Goal: Task Accomplishment & Management: Use online tool/utility

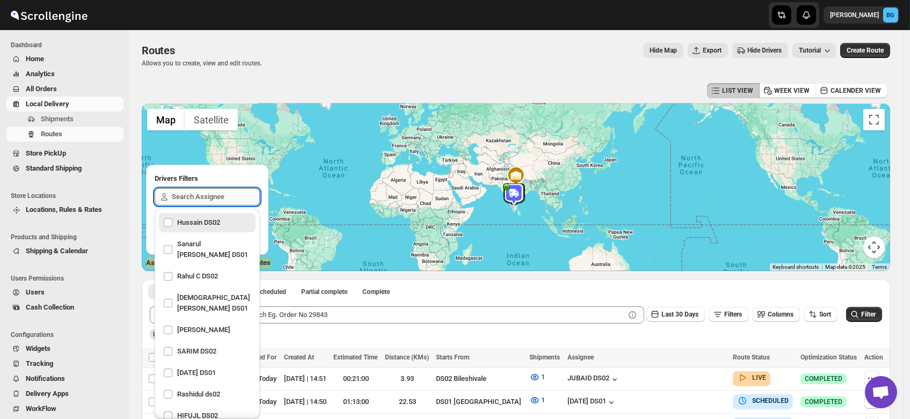
click at [186, 196] on input "text" at bounding box center [216, 196] width 88 height 17
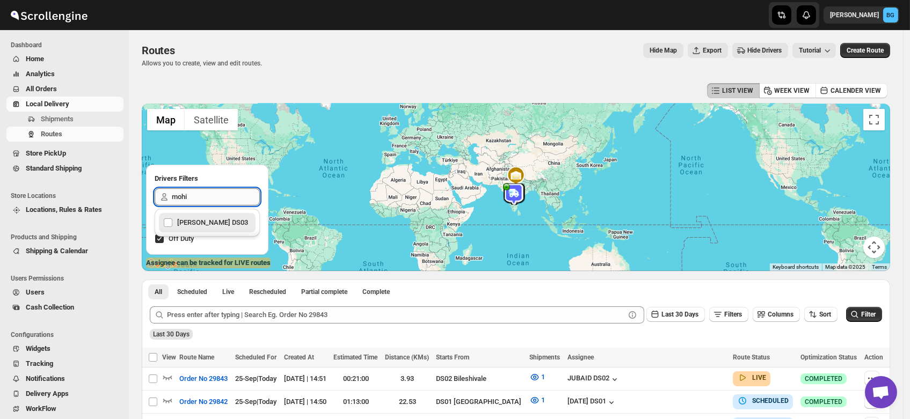
type input "mohim"
click at [200, 223] on div "[PERSON_NAME] DS03" at bounding box center [207, 222] width 88 height 15
checkbox input "true"
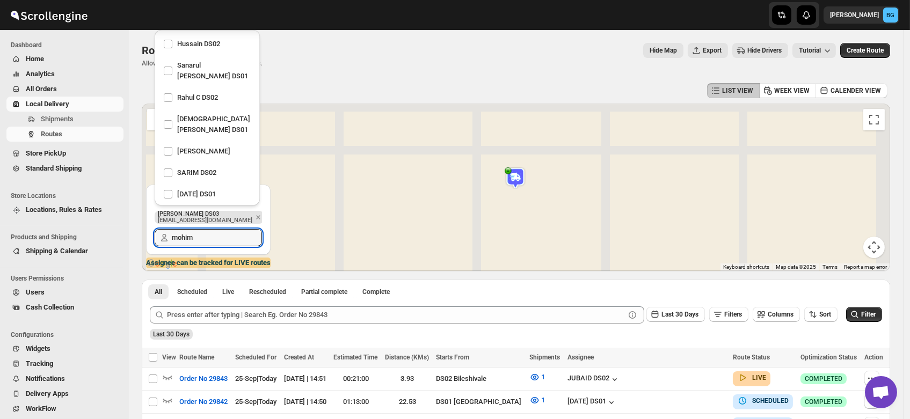
scroll to position [936, 0]
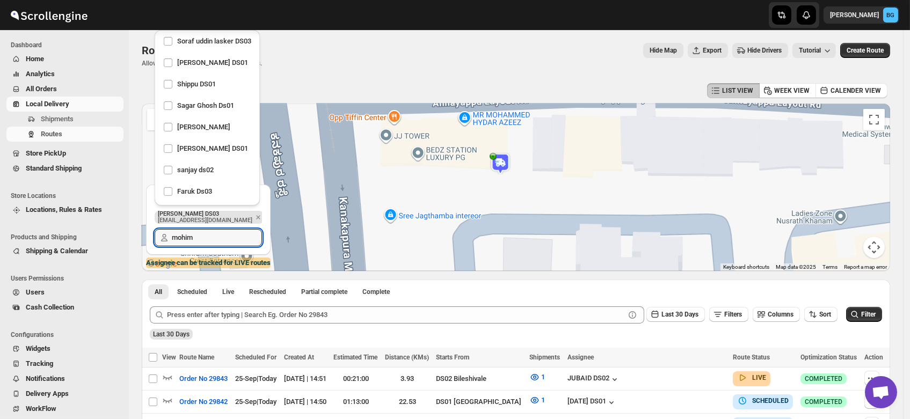
type input "mohim"
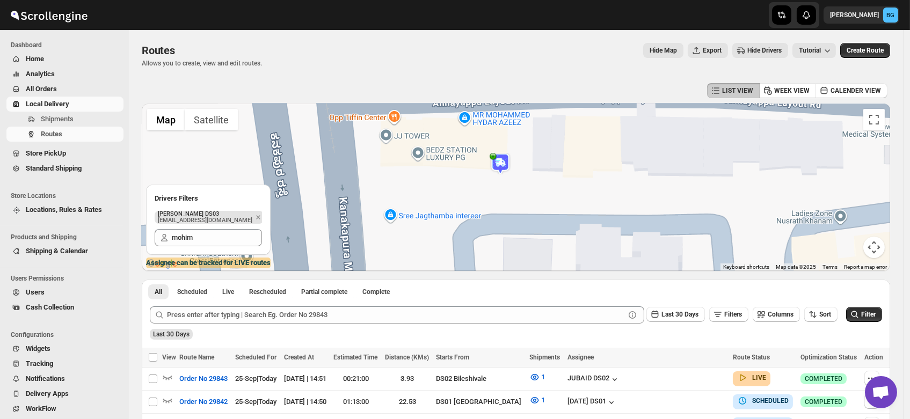
click at [501, 167] on img at bounding box center [499, 163] width 21 height 21
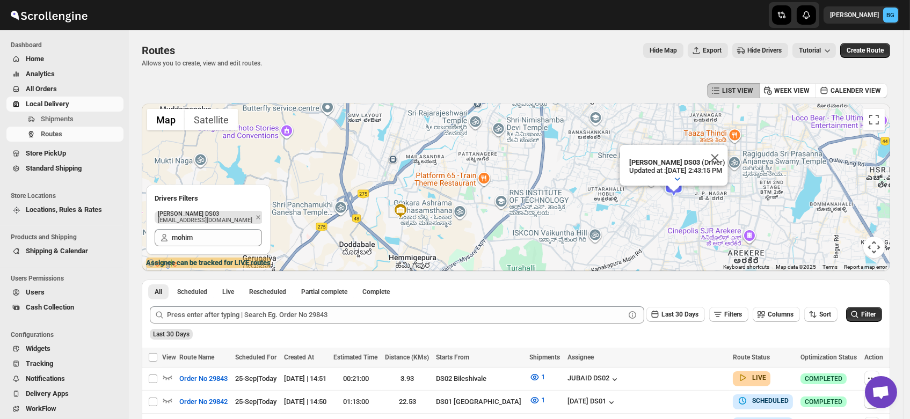
drag, startPoint x: 475, startPoint y: 229, endPoint x: 629, endPoint y: 210, distance: 155.7
click at [629, 210] on div "Mohim uddin DS03 (Driver) Updated at : 9/25/2025, 2:43:15 PM Duty mode Enabled …" at bounding box center [516, 187] width 748 height 167
